Goal: Transaction & Acquisition: Purchase product/service

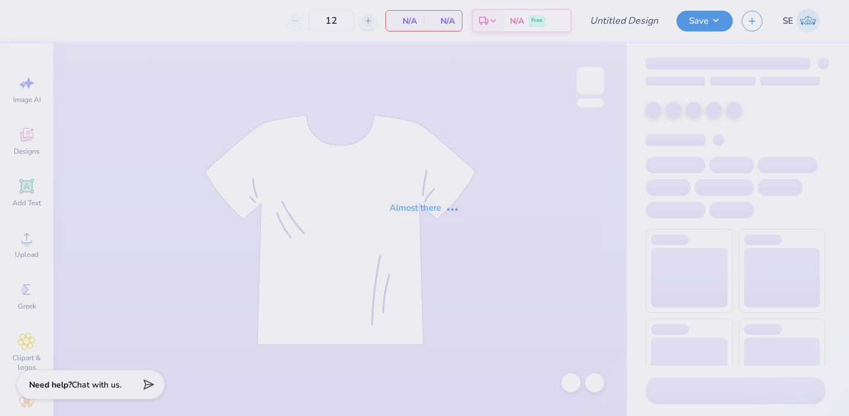
type input "Cadence Totes"
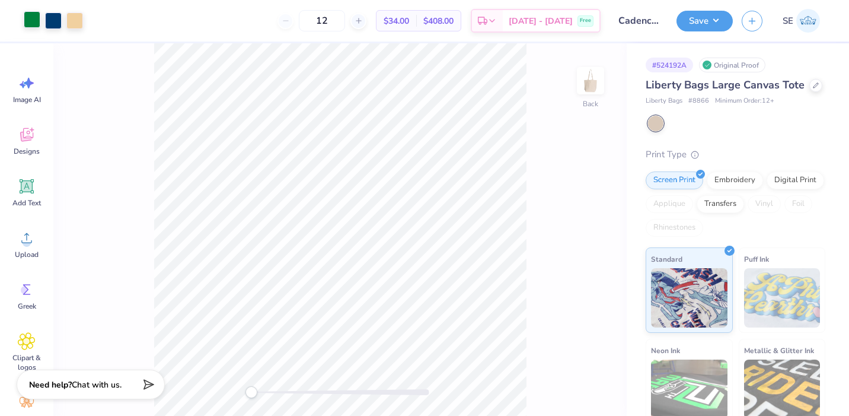
click at [31, 24] on div at bounding box center [32, 19] width 17 height 17
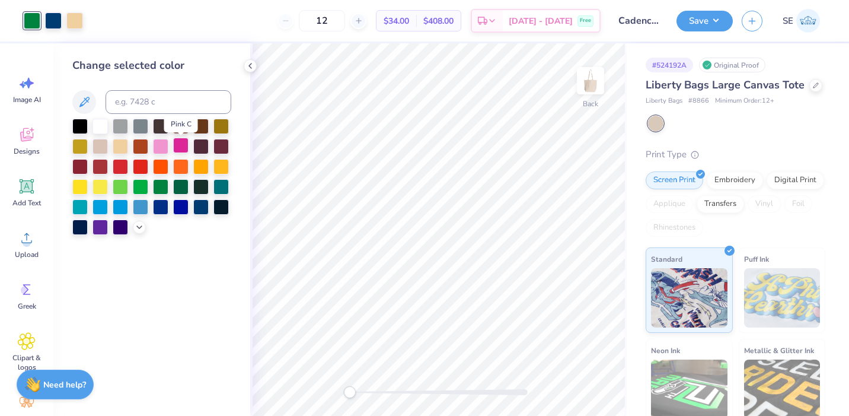
click at [174, 147] on div at bounding box center [180, 145] width 15 height 15
click at [55, 22] on div at bounding box center [53, 19] width 17 height 17
click at [162, 147] on div at bounding box center [160, 145] width 15 height 15
click at [76, 20] on div at bounding box center [74, 19] width 17 height 17
click at [101, 128] on div at bounding box center [100, 124] width 15 height 15
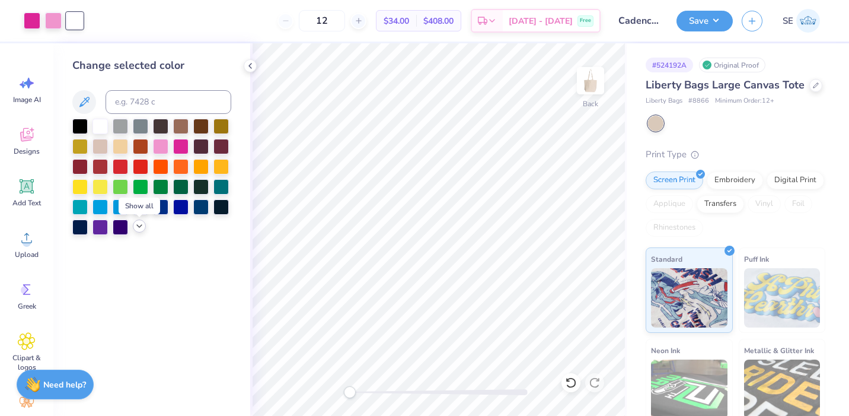
click at [136, 230] on icon at bounding box center [139, 225] width 9 height 9
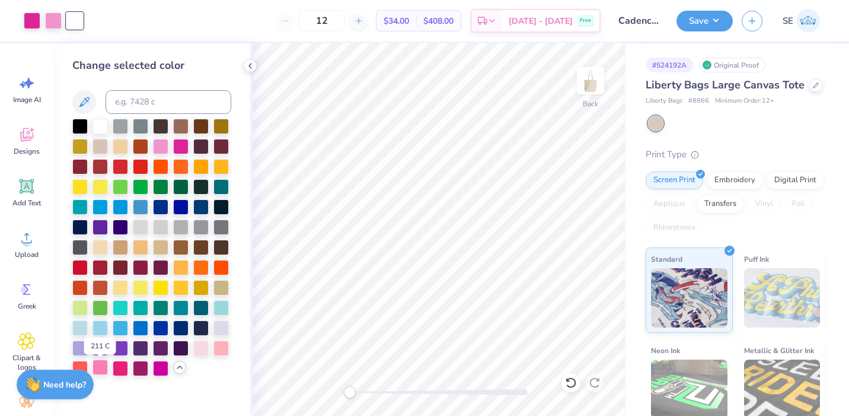
click at [100, 364] on div at bounding box center [100, 366] width 15 height 15
click at [201, 348] on div at bounding box center [200, 346] width 15 height 15
click at [249, 67] on icon at bounding box center [250, 65] width 9 height 9
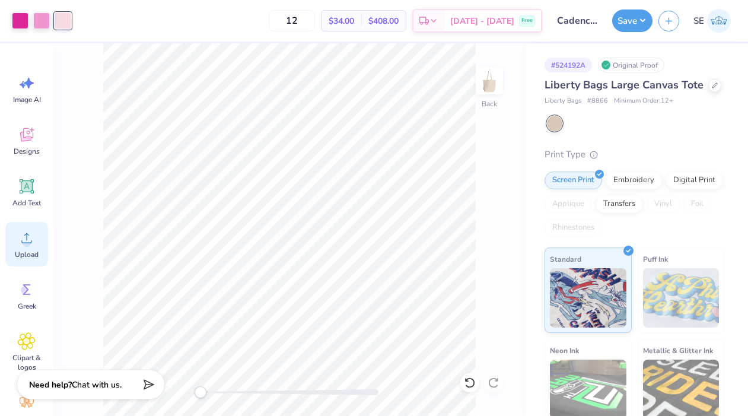
click at [20, 243] on icon at bounding box center [27, 238] width 18 height 18
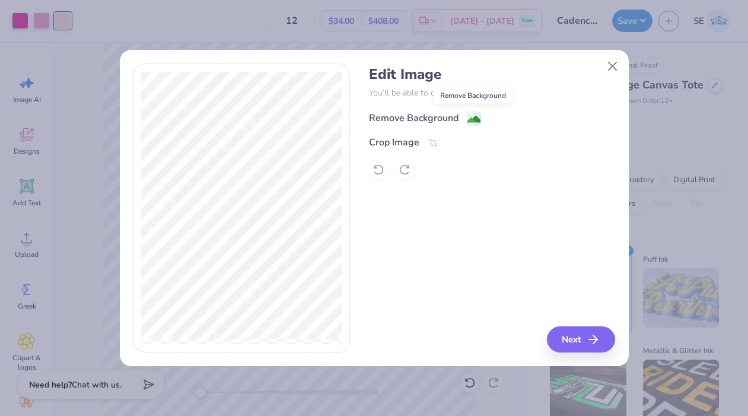
click at [468, 119] on image at bounding box center [473, 119] width 13 height 13
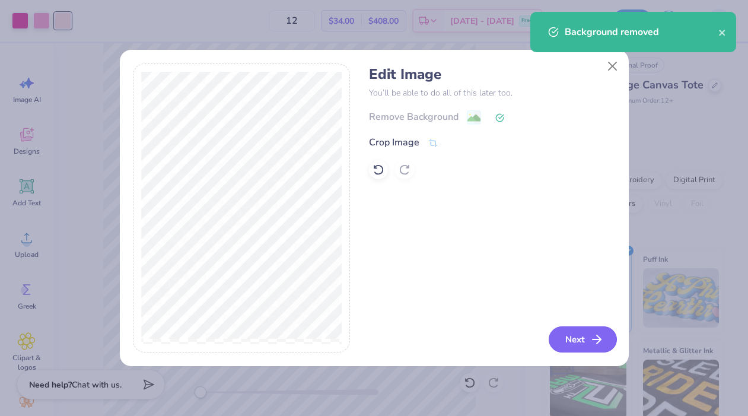
click at [573, 343] on button "Next" at bounding box center [583, 339] width 68 height 26
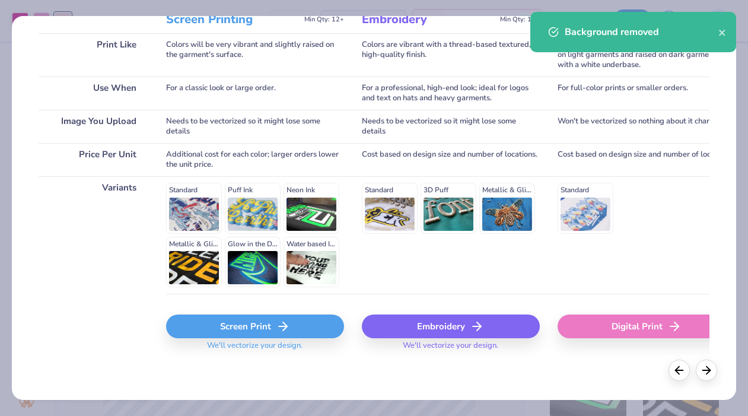
scroll to position [175, 0]
click at [256, 324] on div "Screen Print" at bounding box center [255, 327] width 178 height 24
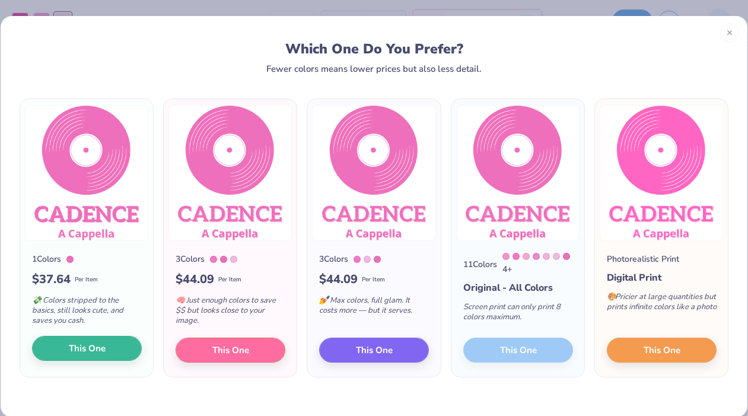
click at [103, 352] on span "This One" at bounding box center [87, 349] width 37 height 14
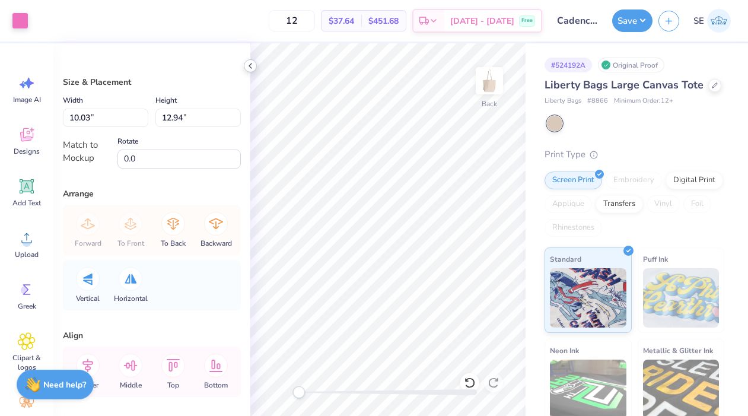
click at [251, 65] on icon at bounding box center [250, 65] width 9 height 9
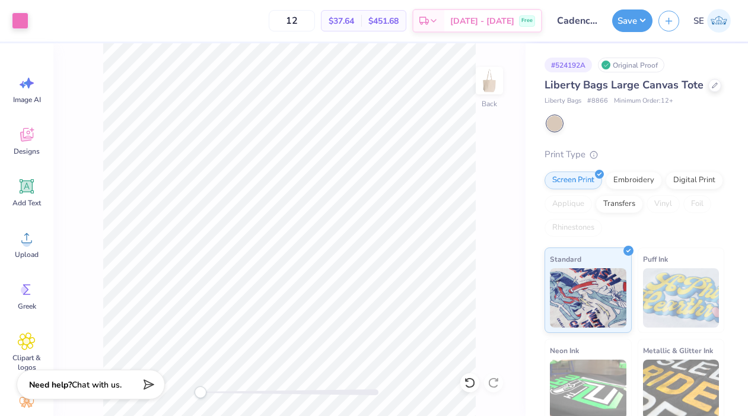
type input "5.34"
type input "6.88"
type input "3.42"
type input "4.42"
type input "2.32"
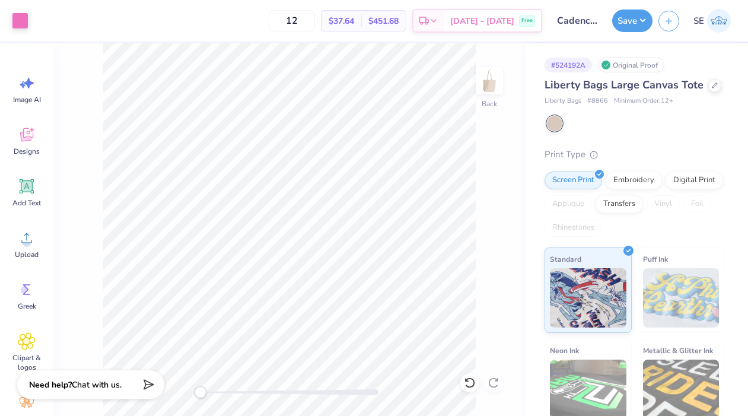
type input "2.99"
type input "2.82"
type input "3.64"
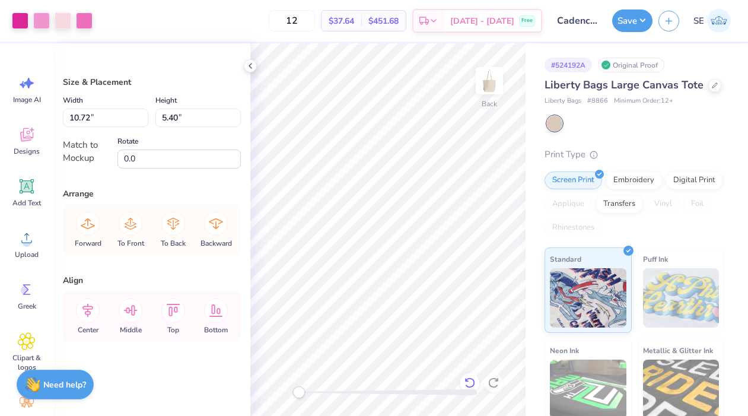
click at [472, 383] on icon at bounding box center [470, 383] width 12 height 12
type input "6.83"
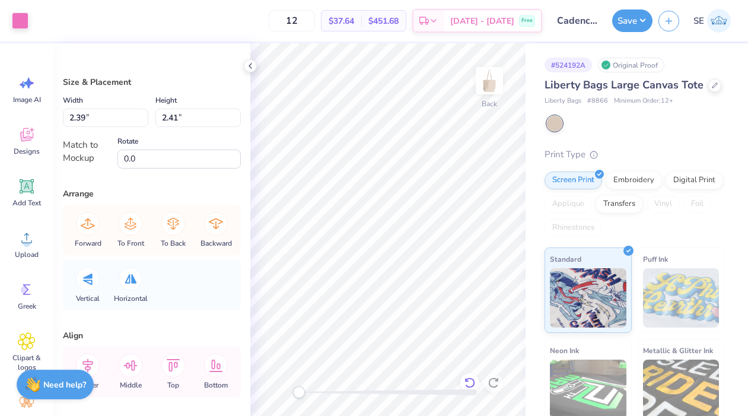
type input "3.55"
type input "3.58"
type input "10.72"
type input "5.40"
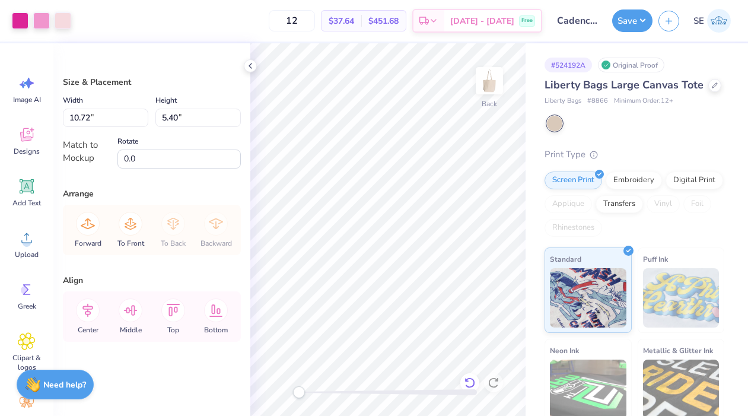
type input "0.34"
type input "0.44"
click at [469, 378] on icon at bounding box center [470, 383] width 12 height 12
click at [252, 64] on icon at bounding box center [250, 65] width 9 height 9
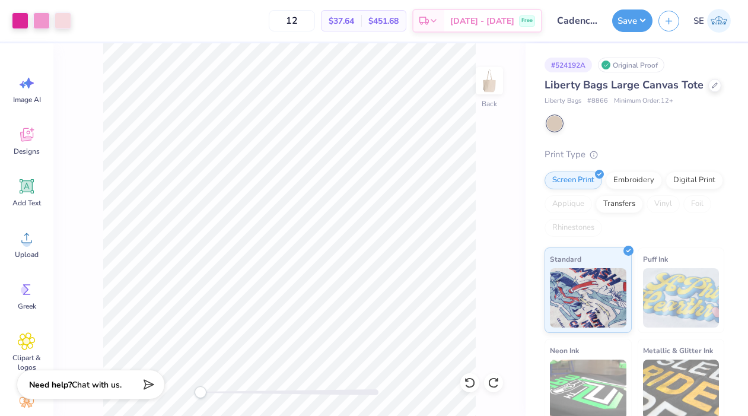
type input "0.37"
type input "0.45"
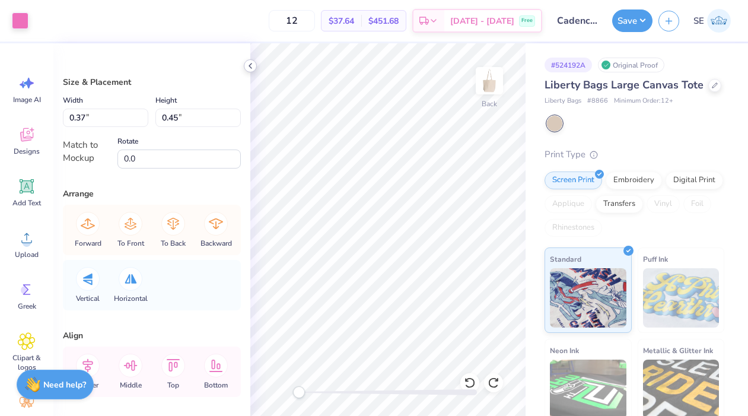
click at [249, 68] on icon at bounding box center [250, 65] width 9 height 9
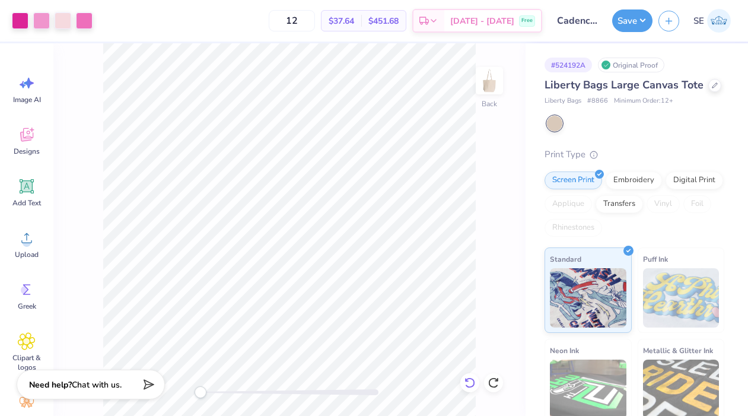
click at [470, 380] on icon at bounding box center [470, 383] width 12 height 12
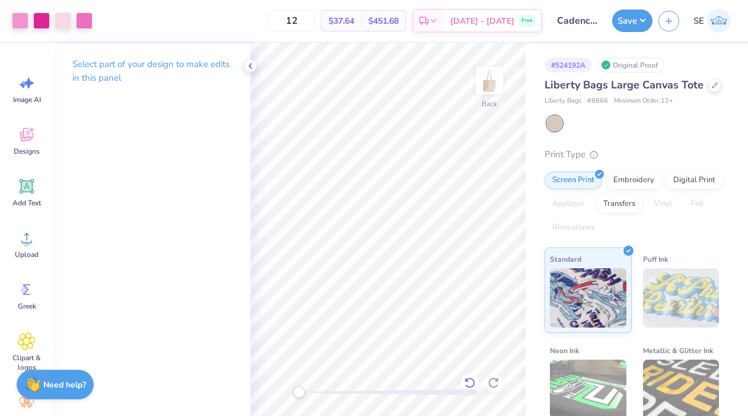
click at [472, 380] on icon at bounding box center [470, 383] width 12 height 12
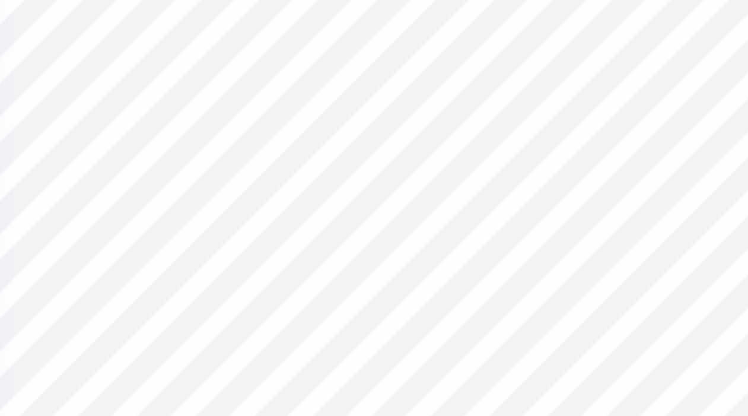
type input "0.33"
type input "0.44"
type input "10.72"
type input "5.40"
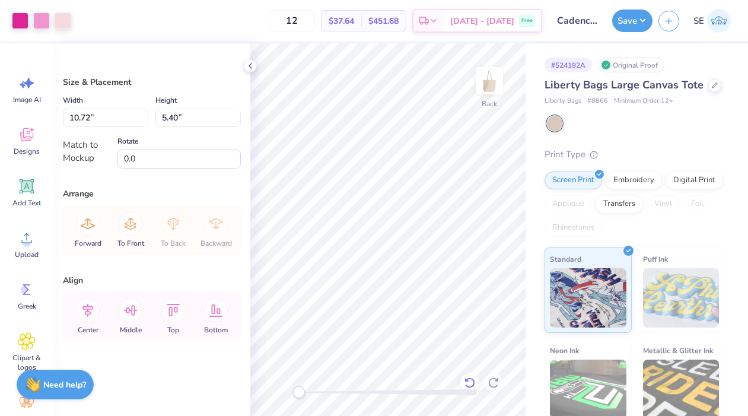
click at [473, 385] on icon at bounding box center [469, 382] width 10 height 11
type input "1.45"
type input "1.46"
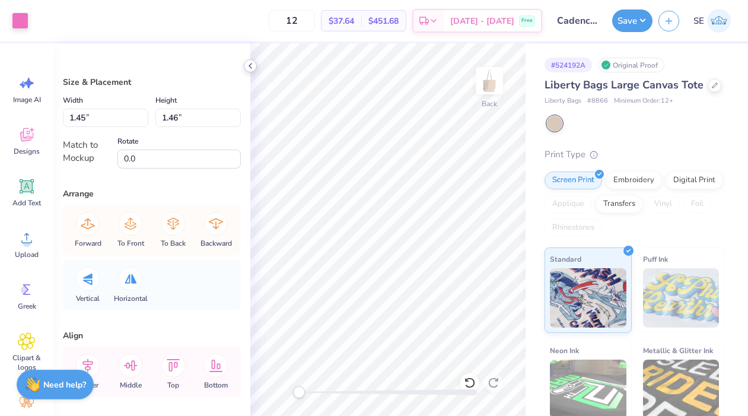
click at [252, 66] on icon at bounding box center [250, 65] width 9 height 9
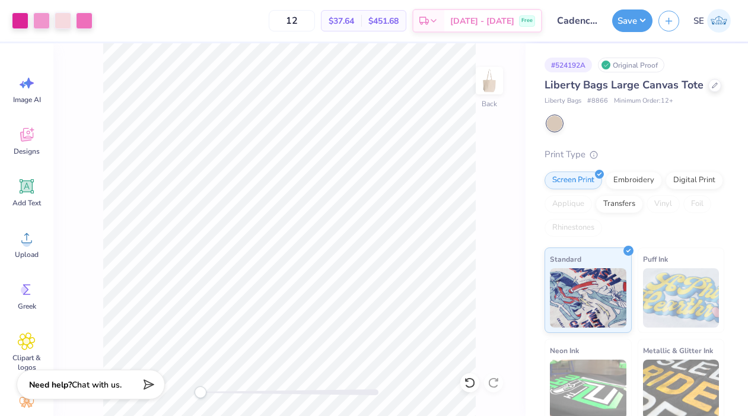
click at [494, 385] on div "Back" at bounding box center [289, 229] width 472 height 373
click at [476, 385] on div at bounding box center [469, 382] width 19 height 19
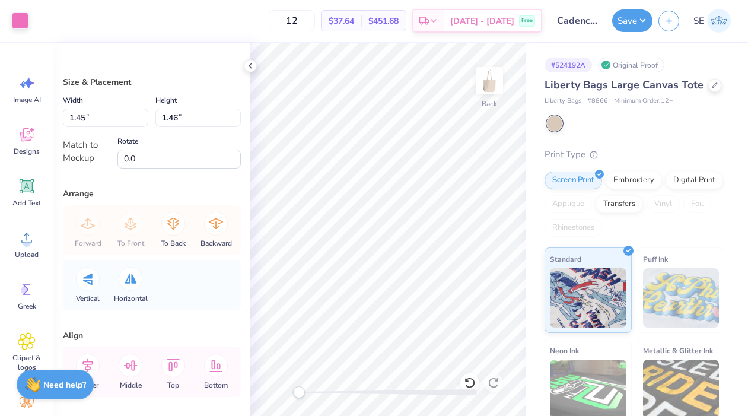
type input "10.72"
type input "5.40"
type input "10.72"
type input "5.40"
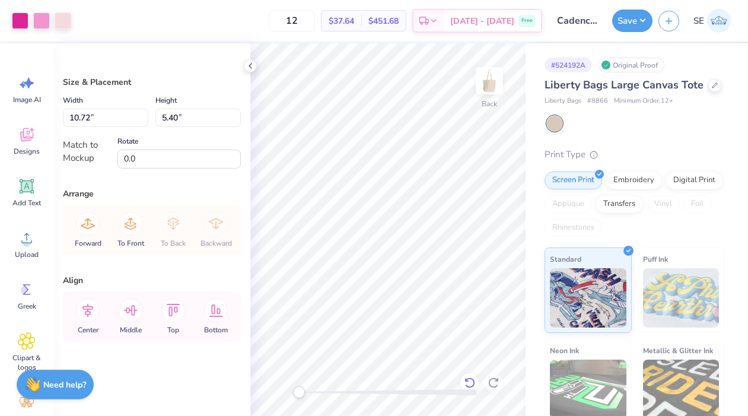
click at [469, 378] on icon at bounding box center [469, 382] width 10 height 11
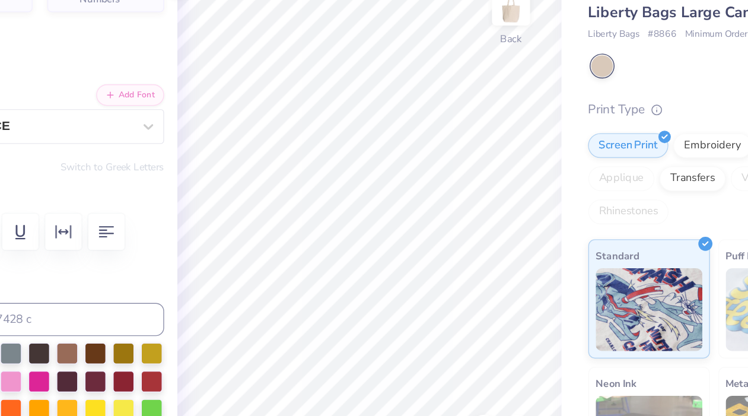
type input "1.79"
type input "0.29"
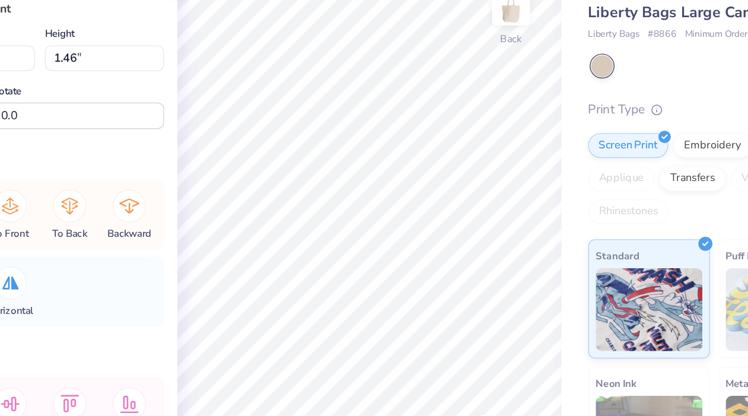
type input "1.00"
type input "1.01"
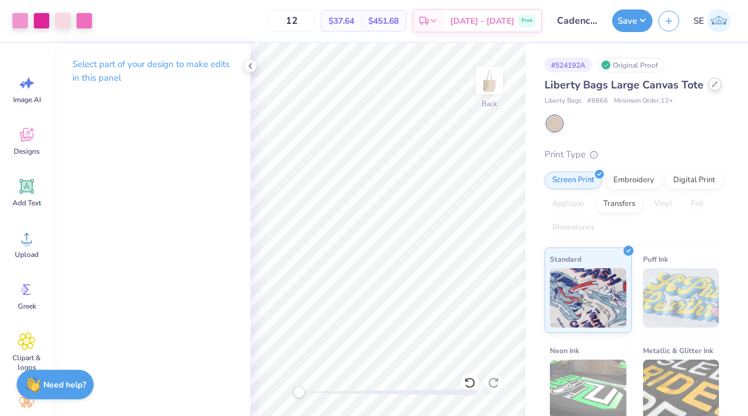
click at [708, 87] on div at bounding box center [714, 84] width 13 height 13
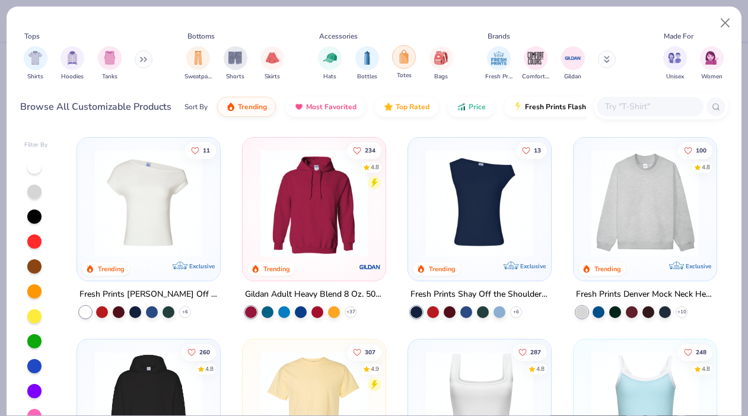
click at [402, 58] on img "filter for Totes" at bounding box center [403, 57] width 13 height 14
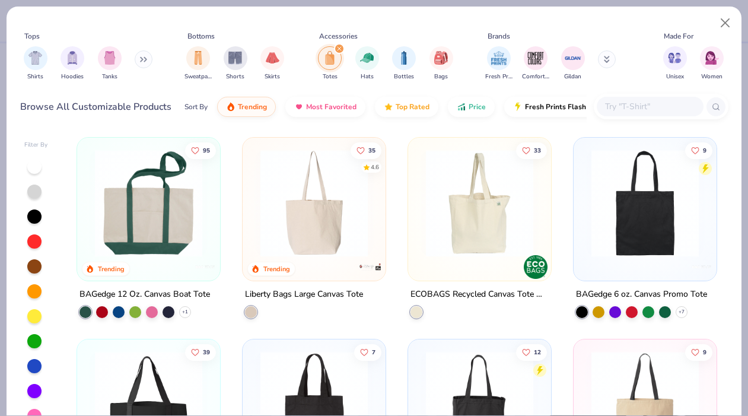
click at [125, 223] on img at bounding box center [148, 202] width 119 height 107
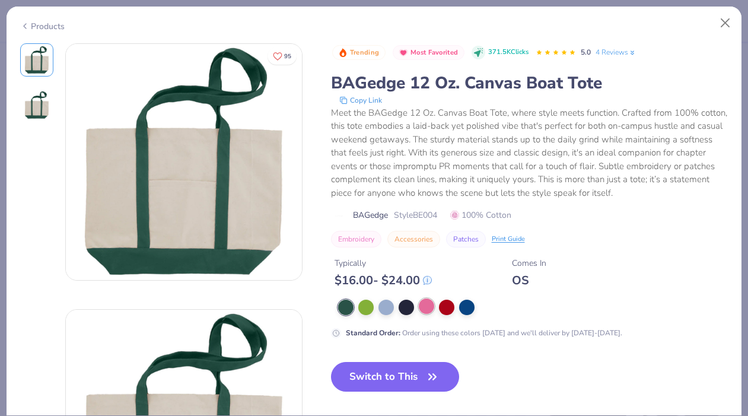
click at [431, 306] on div at bounding box center [426, 305] width 15 height 15
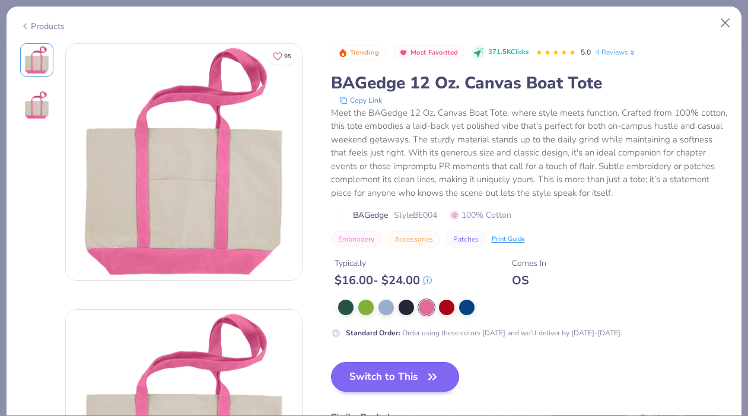
click at [393, 390] on button "Switch to This" at bounding box center [395, 377] width 129 height 30
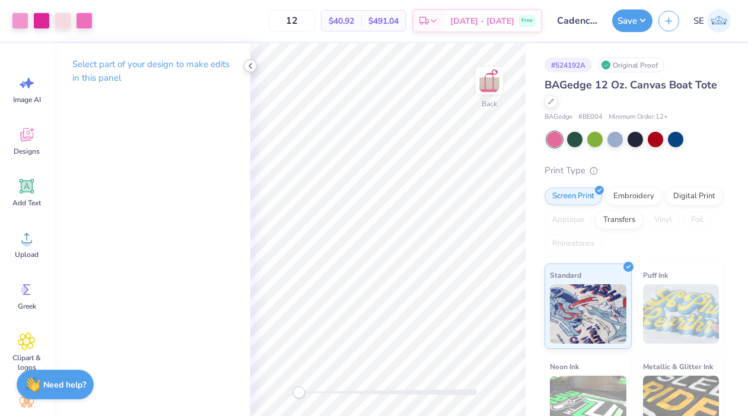
click at [253, 67] on icon at bounding box center [250, 65] width 9 height 9
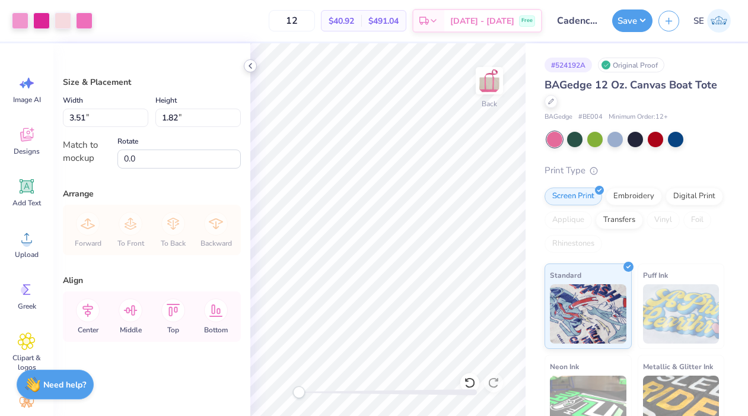
type input "3.49"
type input "1.81"
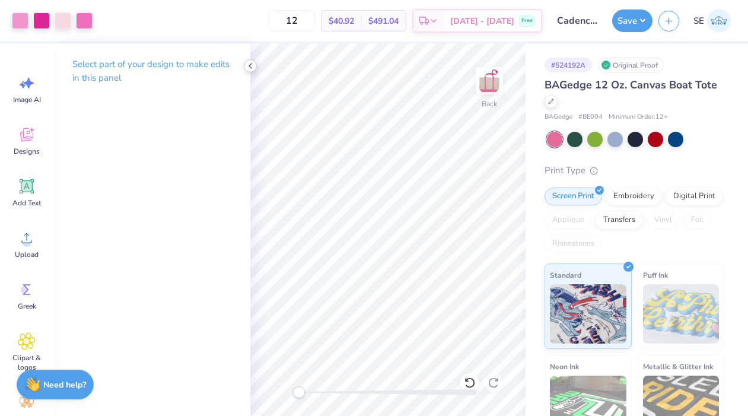
click at [251, 65] on icon at bounding box center [250, 65] width 9 height 9
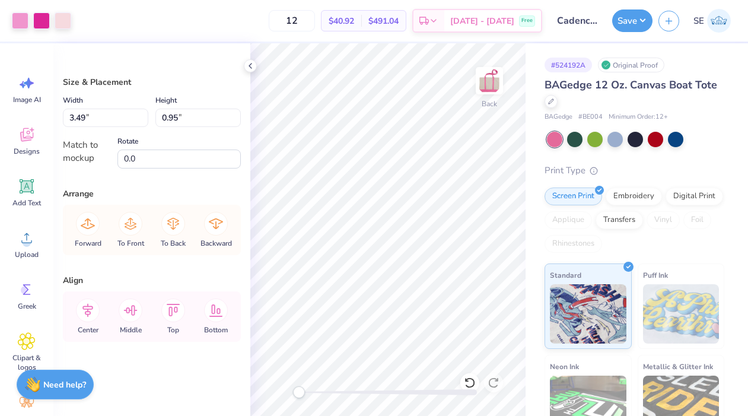
type input "3.48"
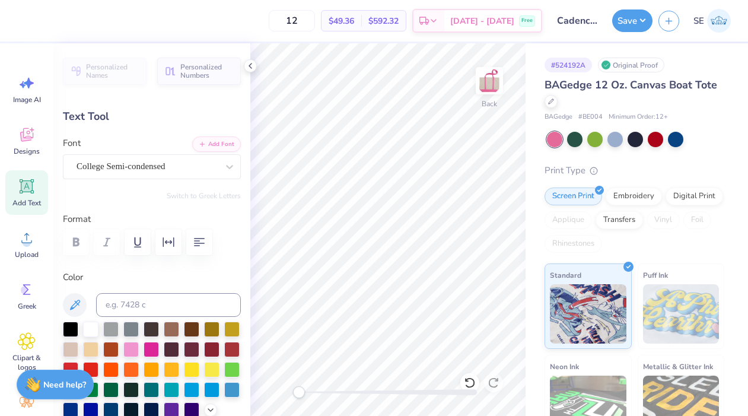
type input "1.92"
type input "0.28"
type input "3.17"
type input "0.46"
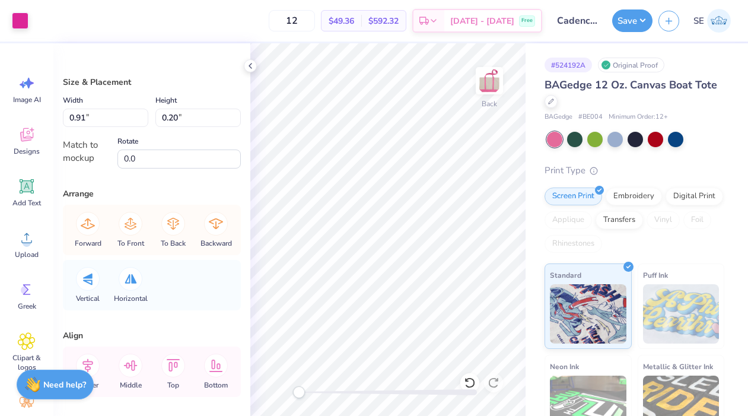
type input "2.11"
type input "0.46"
type input "3.30"
type input "0.72"
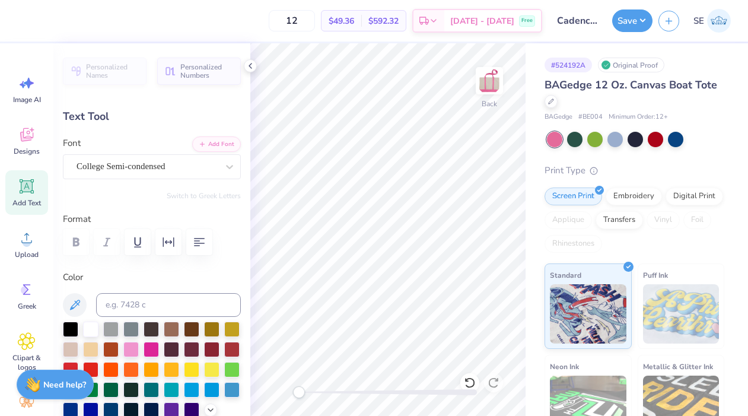
type textarea "A"
type textarea "Lafayette Colleg"
click at [201, 241] on icon "button" at bounding box center [199, 242] width 14 height 14
type input "2.77"
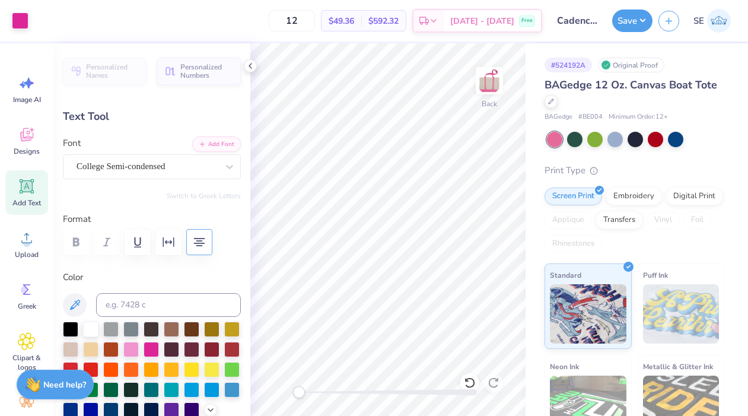
type input "1.27"
type textarea "Lafayette CollegE"
type input "1.85"
type input "0.85"
click at [250, 61] on icon at bounding box center [250, 65] width 9 height 9
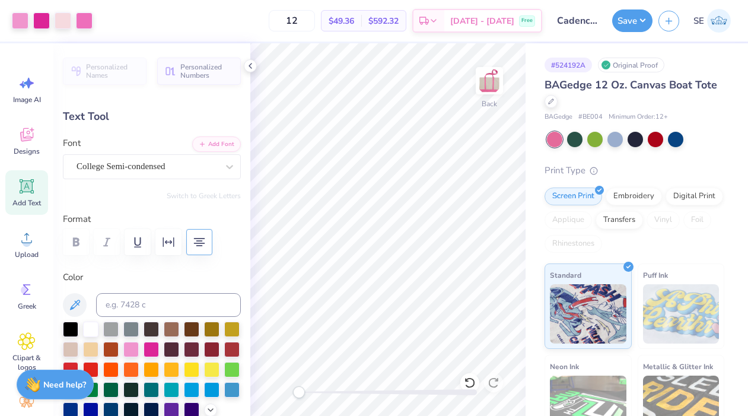
type input "3.17"
type input "0.46"
click at [29, 252] on span "Upload" at bounding box center [27, 254] width 24 height 9
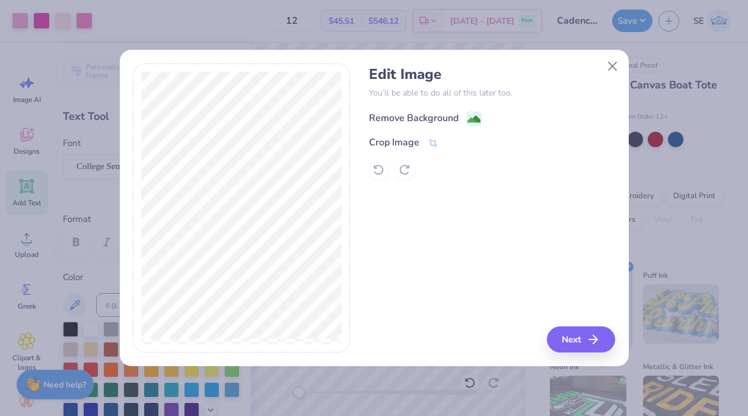
click at [414, 115] on div "Remove Background" at bounding box center [414, 118] width 90 height 14
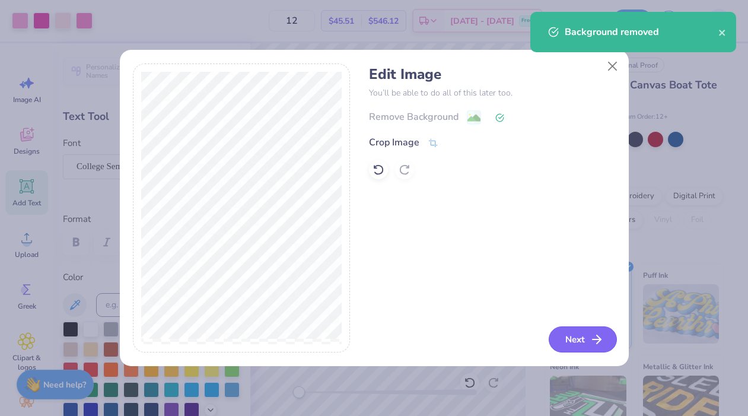
click at [593, 338] on icon "button" at bounding box center [597, 339] width 14 height 14
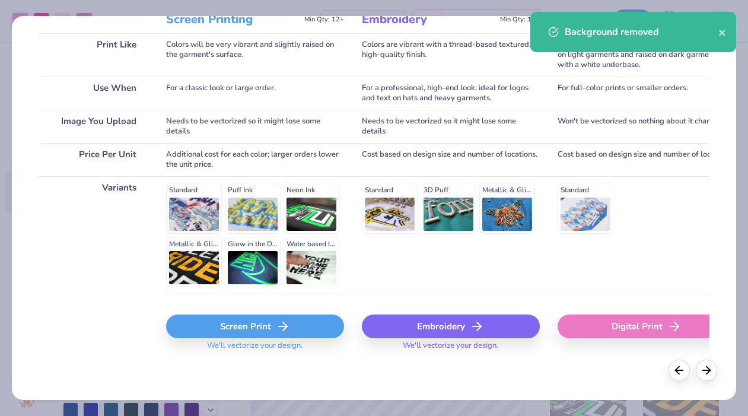
scroll to position [175, 0]
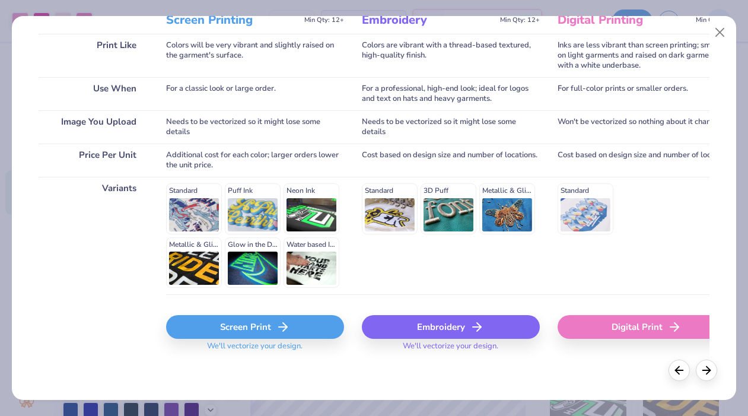
click at [285, 325] on icon at bounding box center [283, 327] width 14 height 14
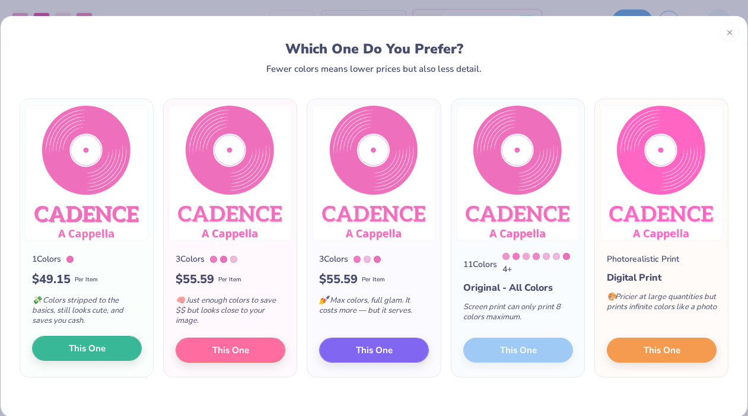
click at [116, 346] on button "This One" at bounding box center [87, 348] width 110 height 25
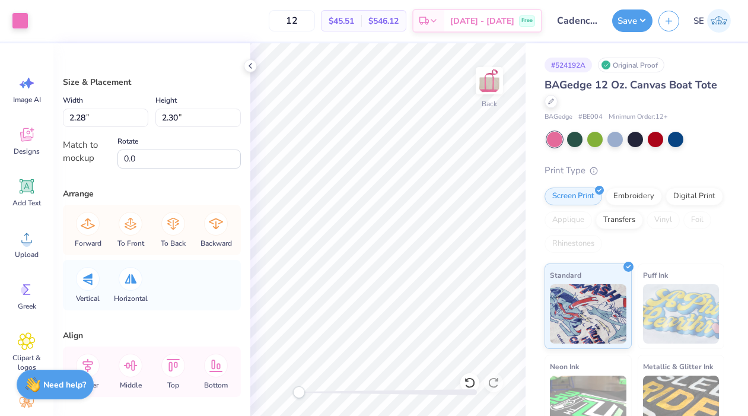
type input "2.64"
type input "2.66"
type input "2.92"
type input "2.94"
type input "3.34"
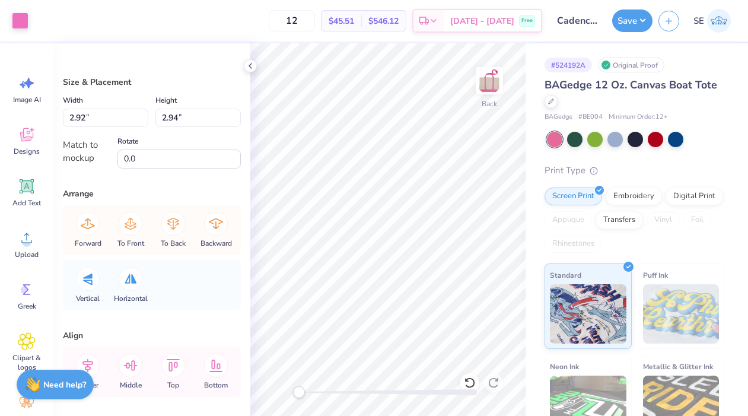
type input "3.37"
type input "0.08"
type input "1.27"
type input "1.28"
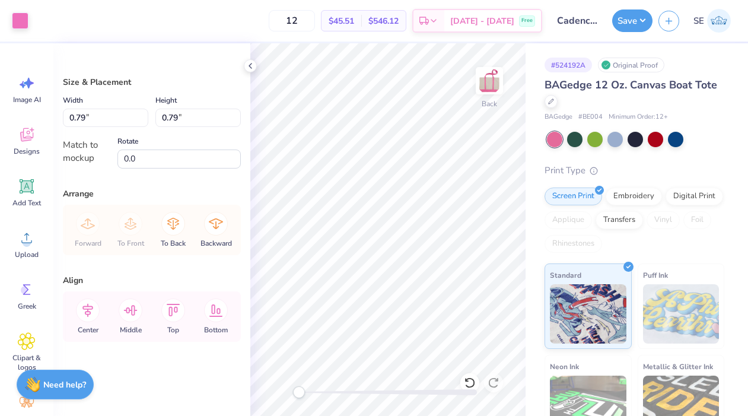
type input "1.49"
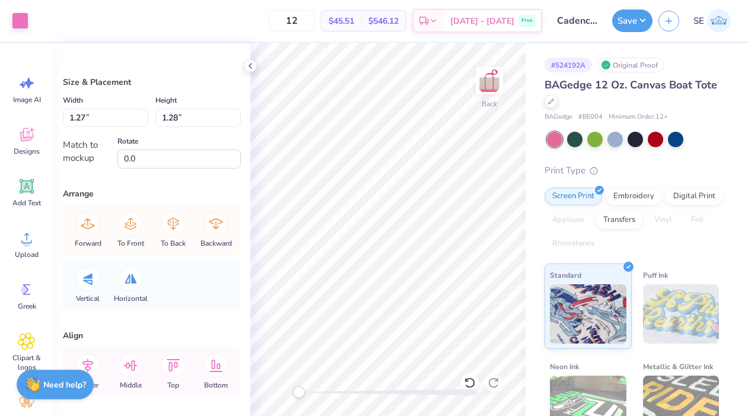
type input "1.56"
type input "1.57"
type input "2.03"
type input "2.05"
type input "1.56"
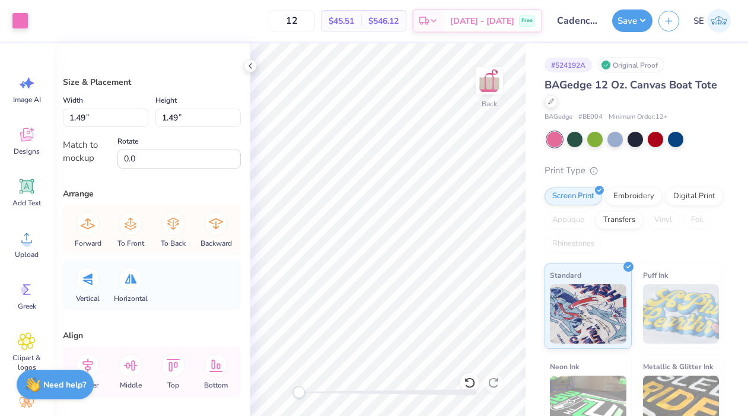
type input "1.56"
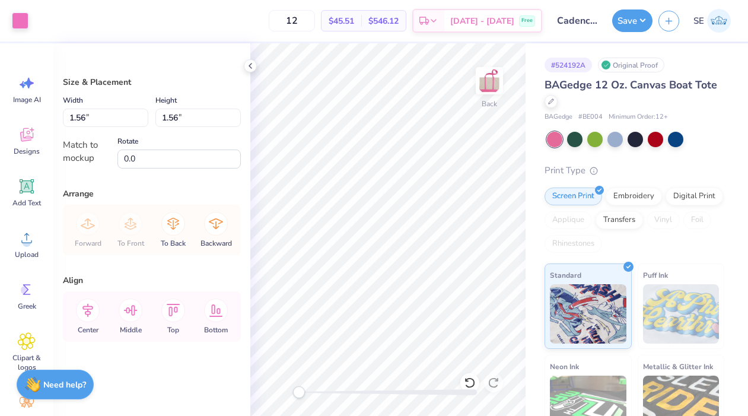
type input "0.50"
type input "3.24"
type input "3.26"
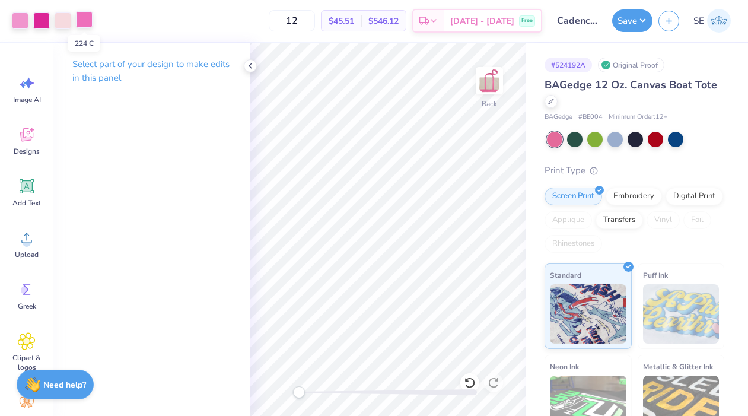
click at [91, 18] on div at bounding box center [84, 19] width 17 height 17
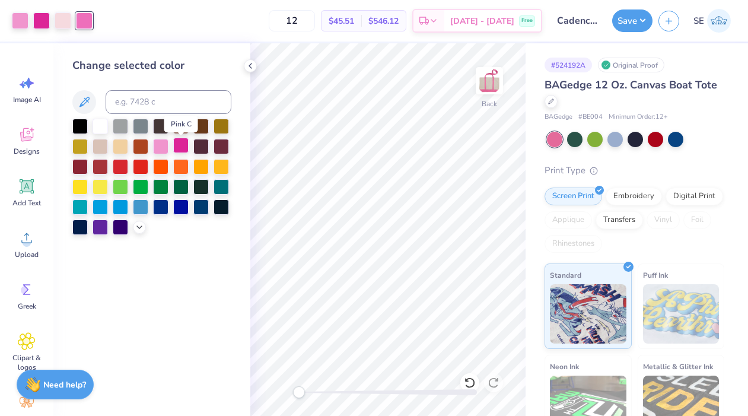
click at [183, 147] on div at bounding box center [180, 145] width 15 height 15
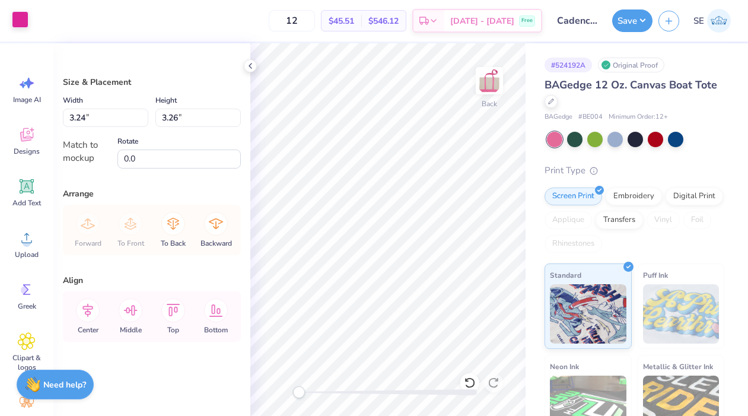
click at [21, 21] on div at bounding box center [20, 19] width 17 height 17
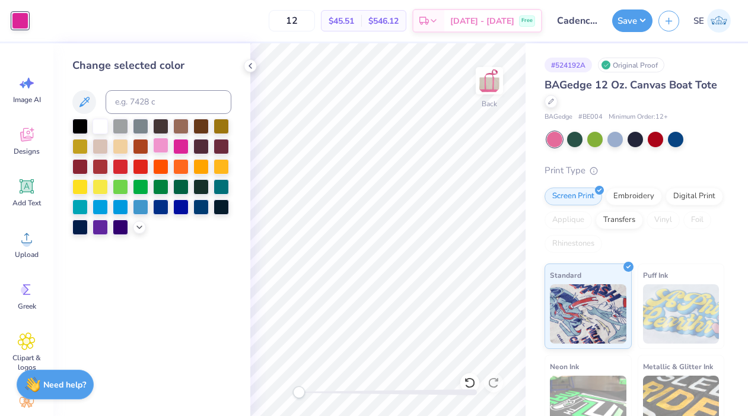
click at [160, 145] on div at bounding box center [160, 145] width 15 height 15
click at [136, 230] on icon at bounding box center [139, 225] width 9 height 9
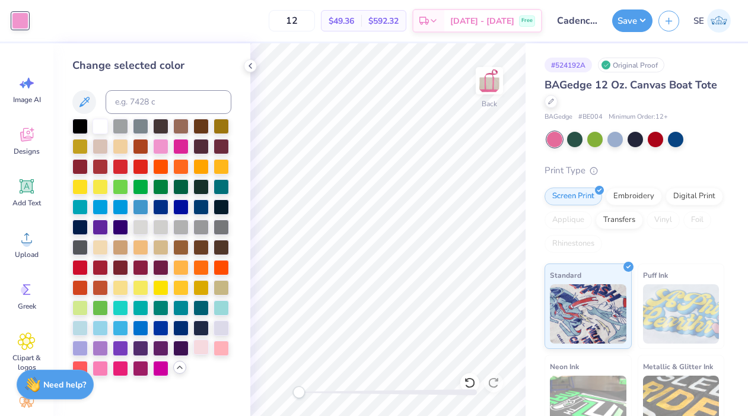
click at [201, 353] on div at bounding box center [200, 346] width 15 height 15
click at [165, 147] on div at bounding box center [160, 145] width 15 height 15
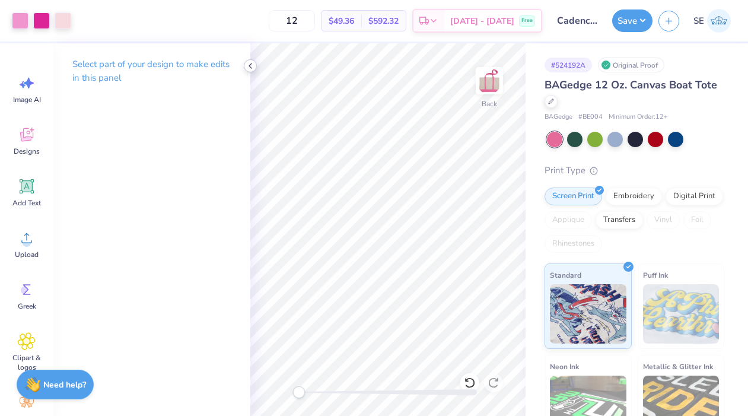
click at [250, 65] on icon at bounding box center [250, 65] width 9 height 9
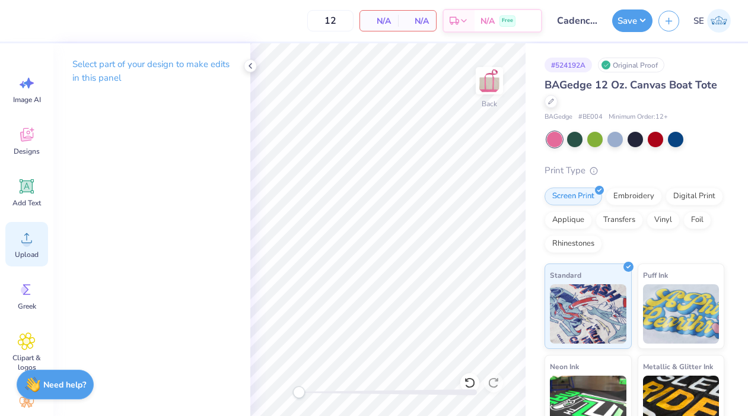
click at [30, 254] on span "Upload" at bounding box center [27, 254] width 24 height 9
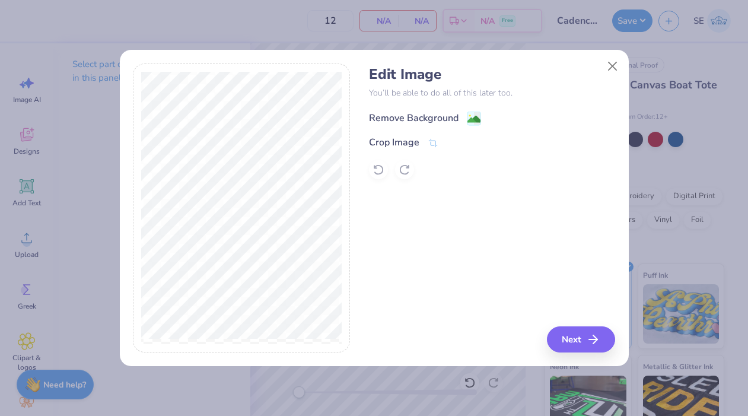
click at [421, 117] on div "Remove Background" at bounding box center [414, 118] width 90 height 14
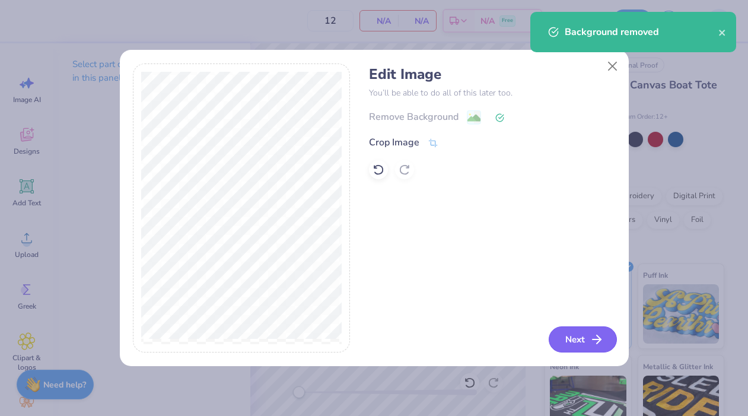
click at [585, 340] on button "Next" at bounding box center [583, 339] width 68 height 26
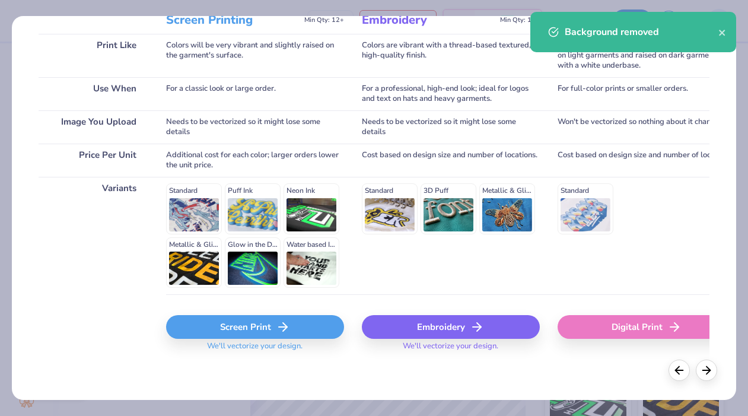
click at [266, 323] on div "Screen Print" at bounding box center [255, 327] width 178 height 24
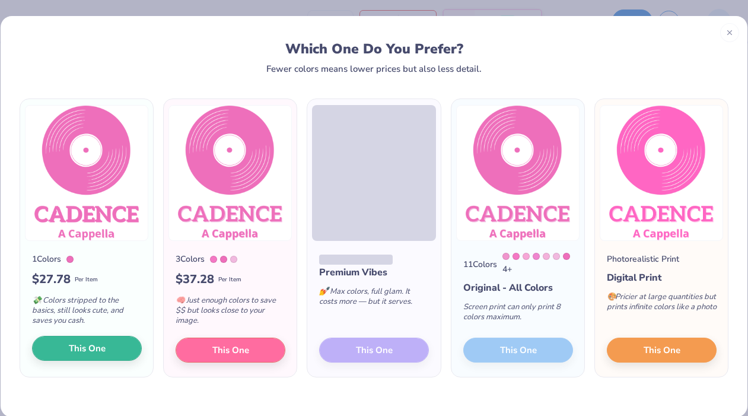
click at [72, 343] on span "This One" at bounding box center [87, 349] width 37 height 14
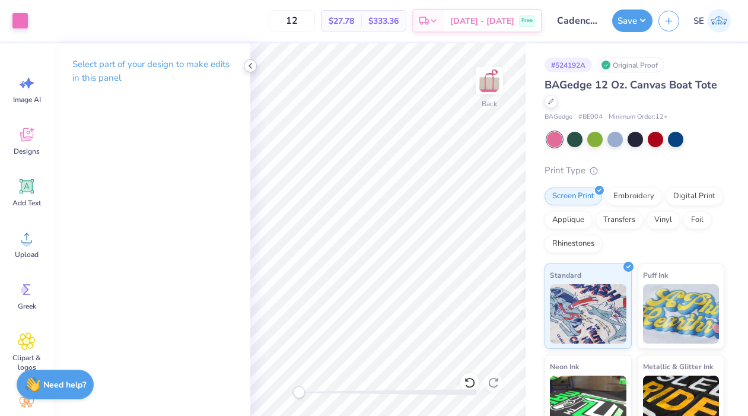
click at [250, 64] on icon at bounding box center [250, 65] width 9 height 9
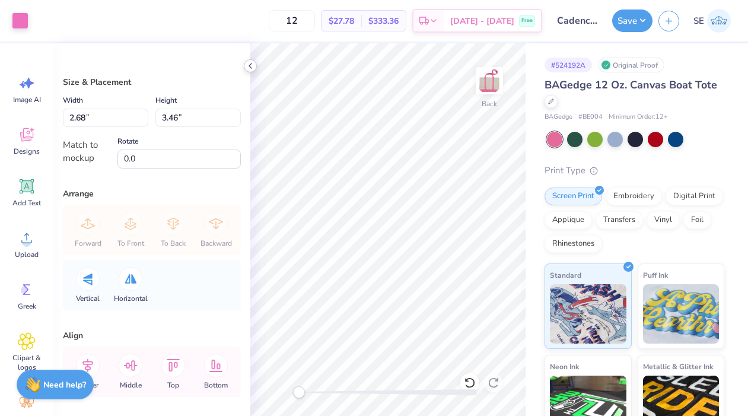
type input "2.83"
type input "3.65"
type input "2.98"
type input "3.85"
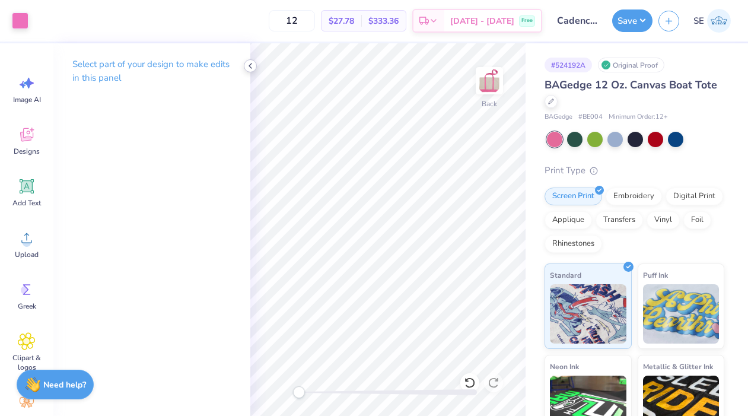
click at [246, 65] on icon at bounding box center [250, 65] width 9 height 9
